Goal: Ask a question

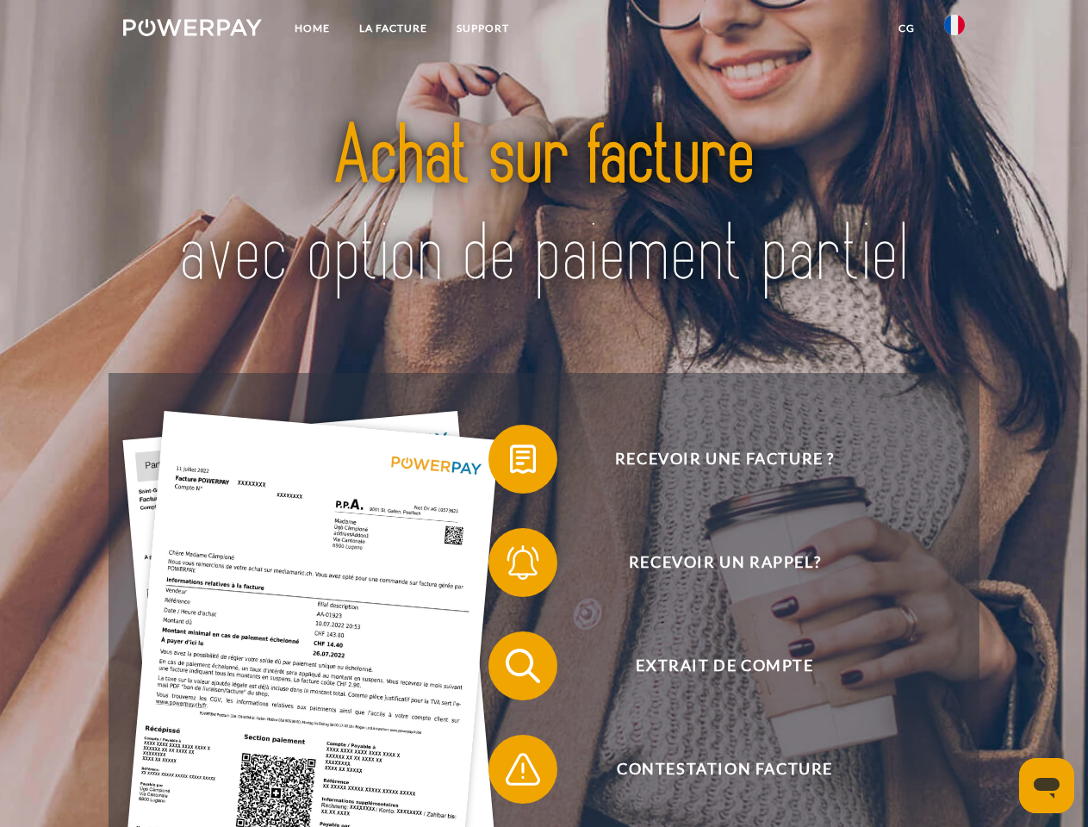
click at [192, 30] on img at bounding box center [192, 27] width 139 height 17
click at [954, 30] on img at bounding box center [954, 25] width 21 height 21
click at [906, 28] on link "CG" at bounding box center [907, 28] width 46 height 31
click at [510, 462] on span at bounding box center [497, 459] width 86 height 86
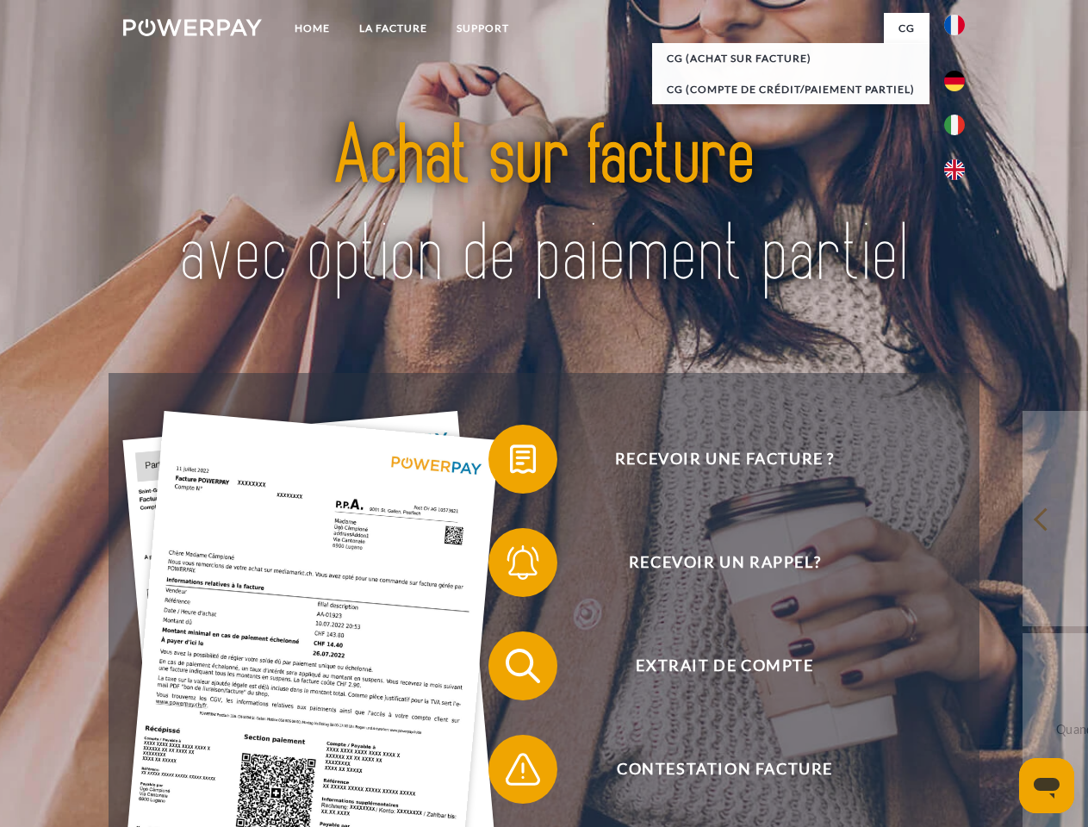
click at [510, 566] on span at bounding box center [497, 562] width 86 height 86
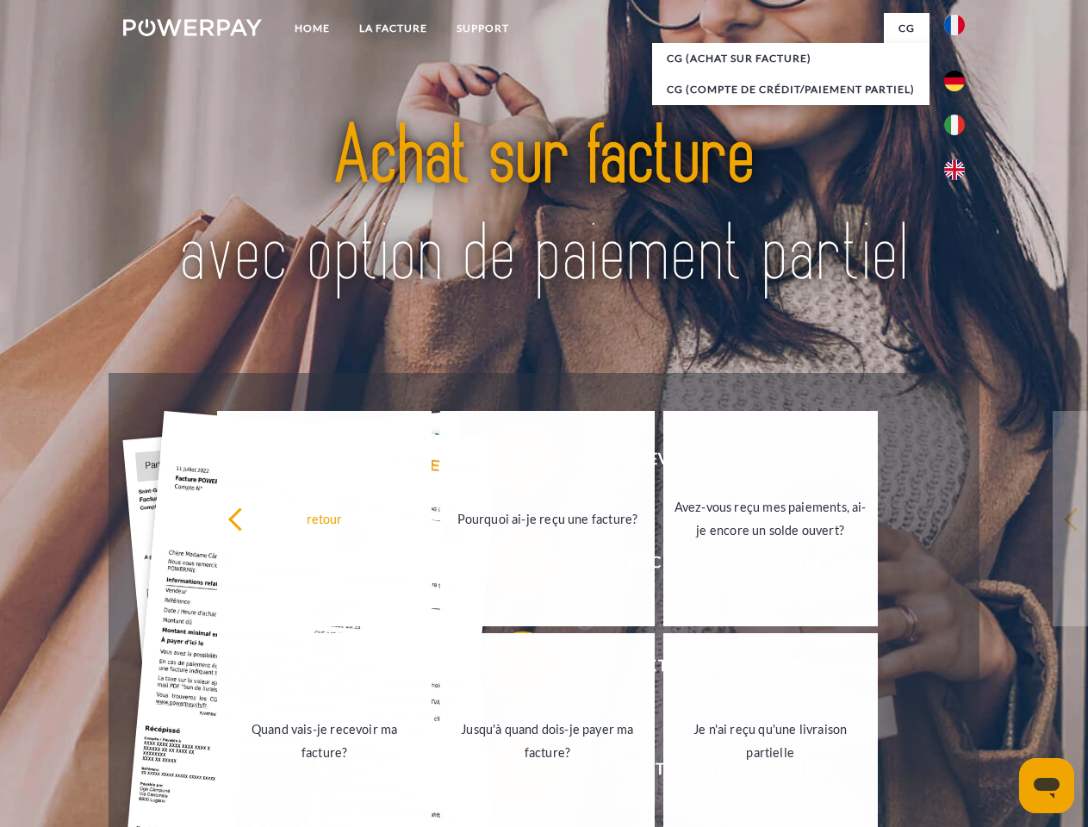
click at [510, 669] on link "Jusqu'à quand dois-je payer ma facture?" at bounding box center [547, 740] width 214 height 215
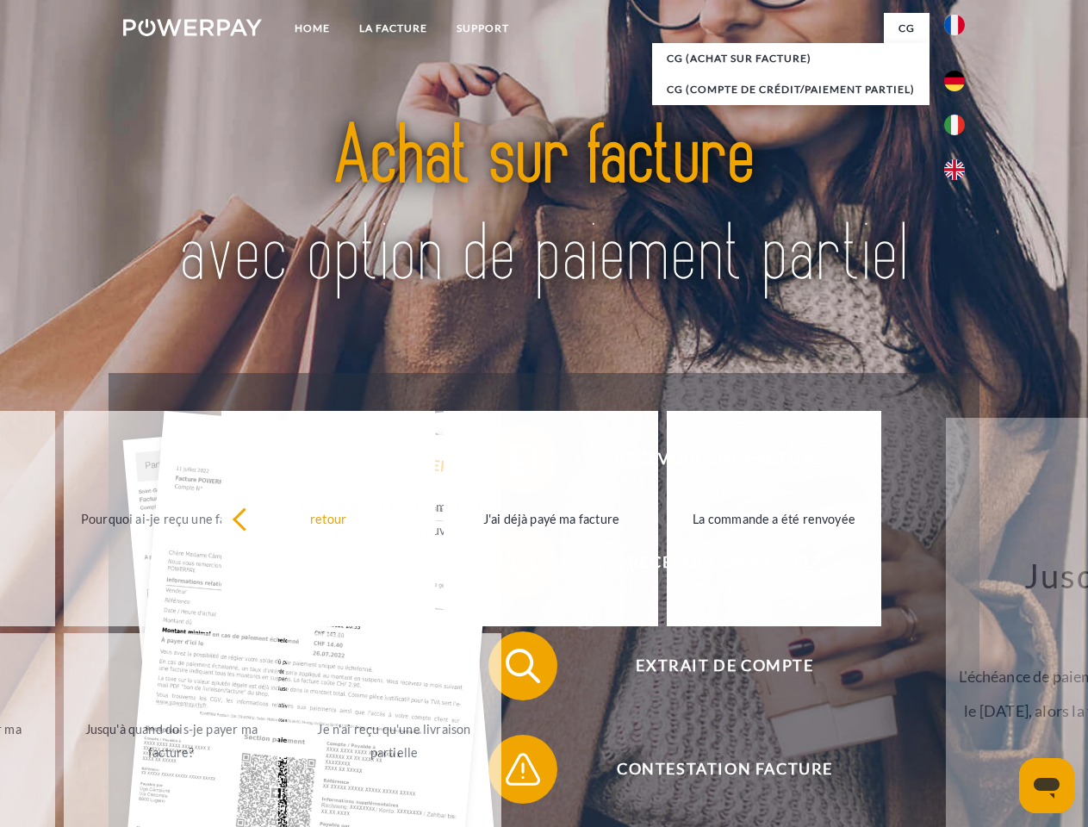
click at [510, 772] on span at bounding box center [497, 769] width 86 height 86
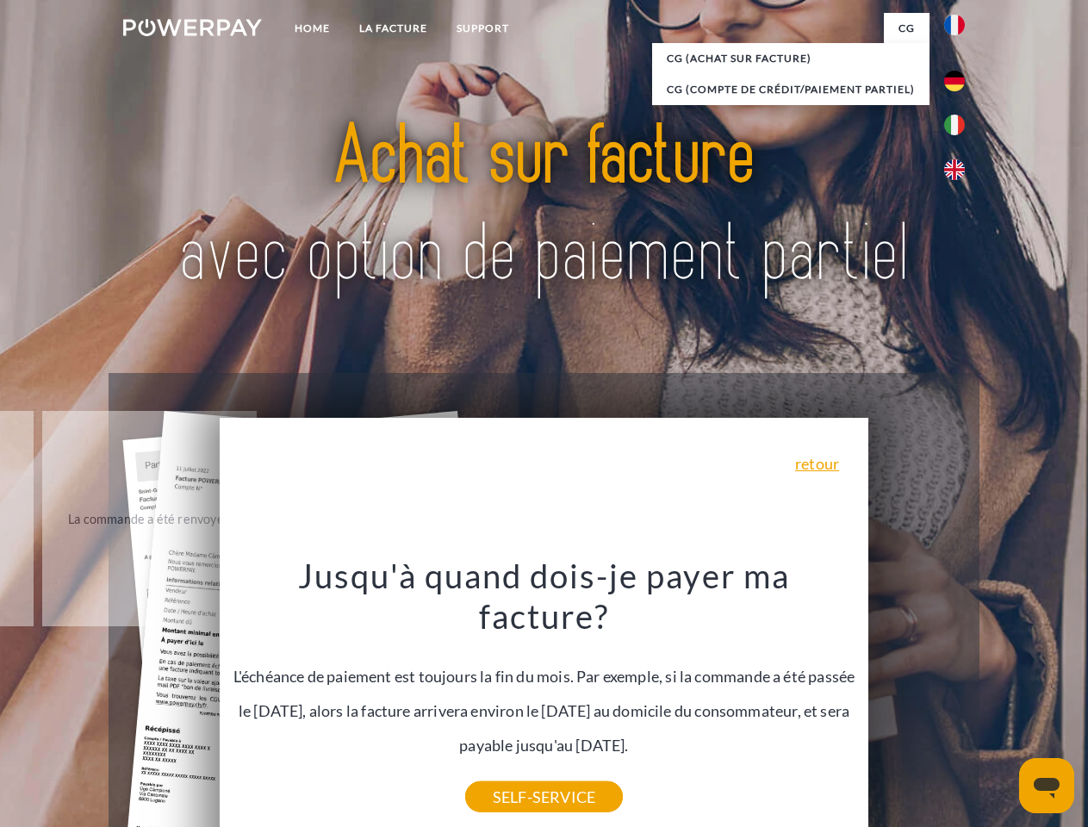
click at [1046, 785] on icon "Ouvrir la fenêtre de messagerie" at bounding box center [1046, 788] width 26 height 21
